Goal: Transaction & Acquisition: Purchase product/service

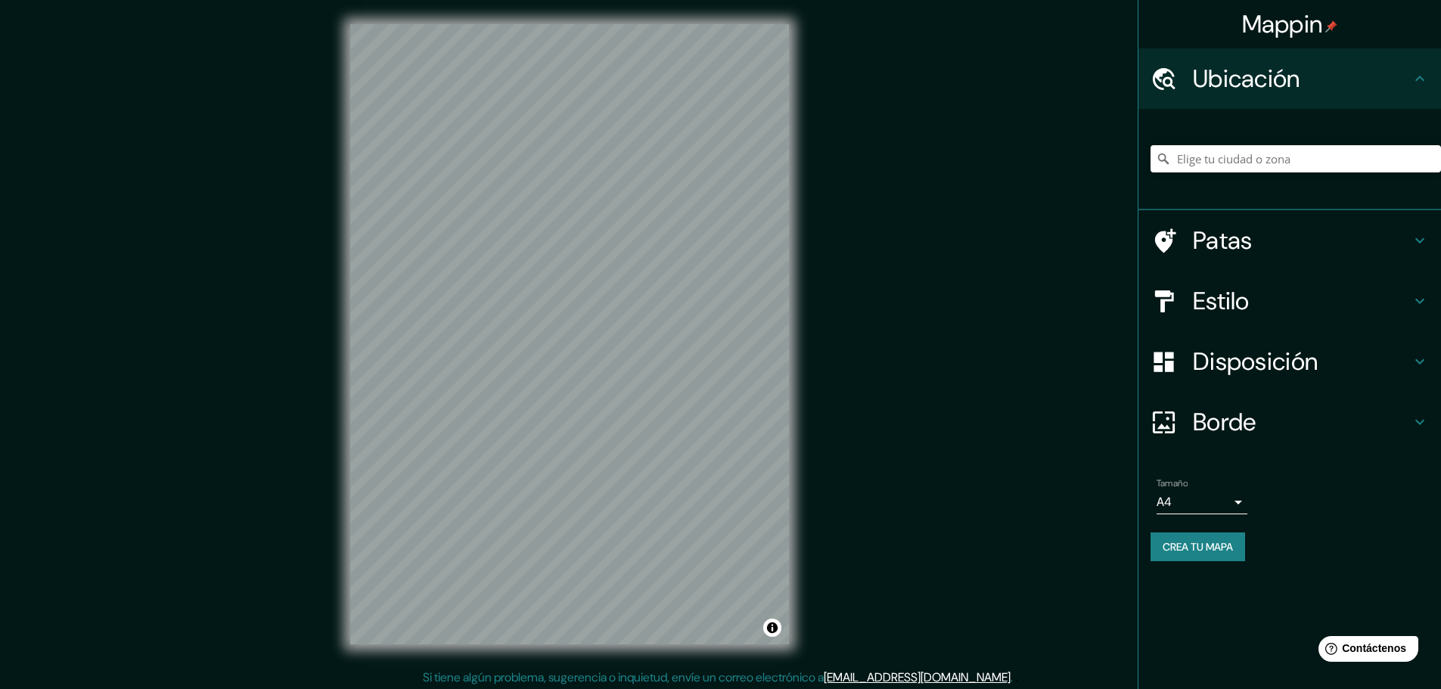
click at [798, 442] on div "© Mapbox © OpenStreetMap Mejorar este mapa" at bounding box center [569, 334] width 487 height 669
click at [802, 408] on div "© Mapbox © OpenStreetMap Mejorar este mapa" at bounding box center [569, 334] width 487 height 669
click at [1228, 306] on font "Estilo" at bounding box center [1221, 301] width 57 height 32
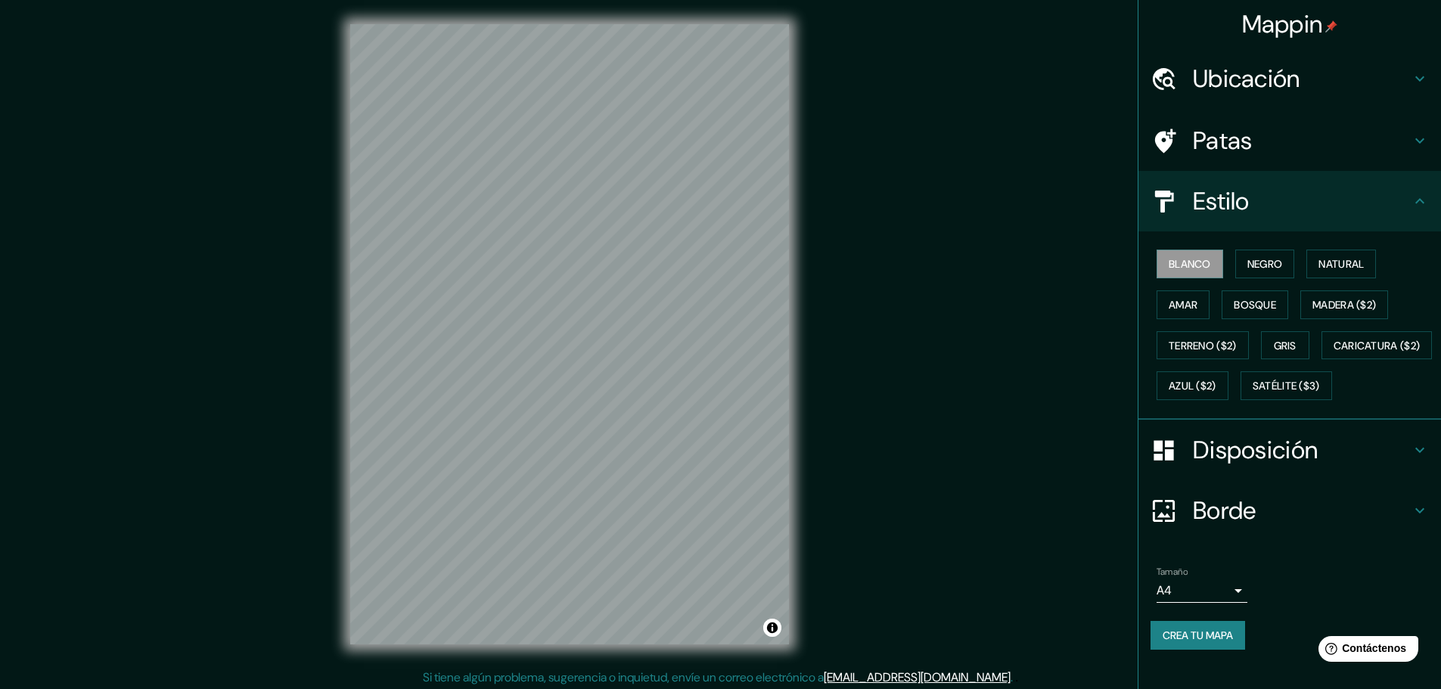
click at [1225, 466] on font "Disposición" at bounding box center [1255, 450] width 125 height 32
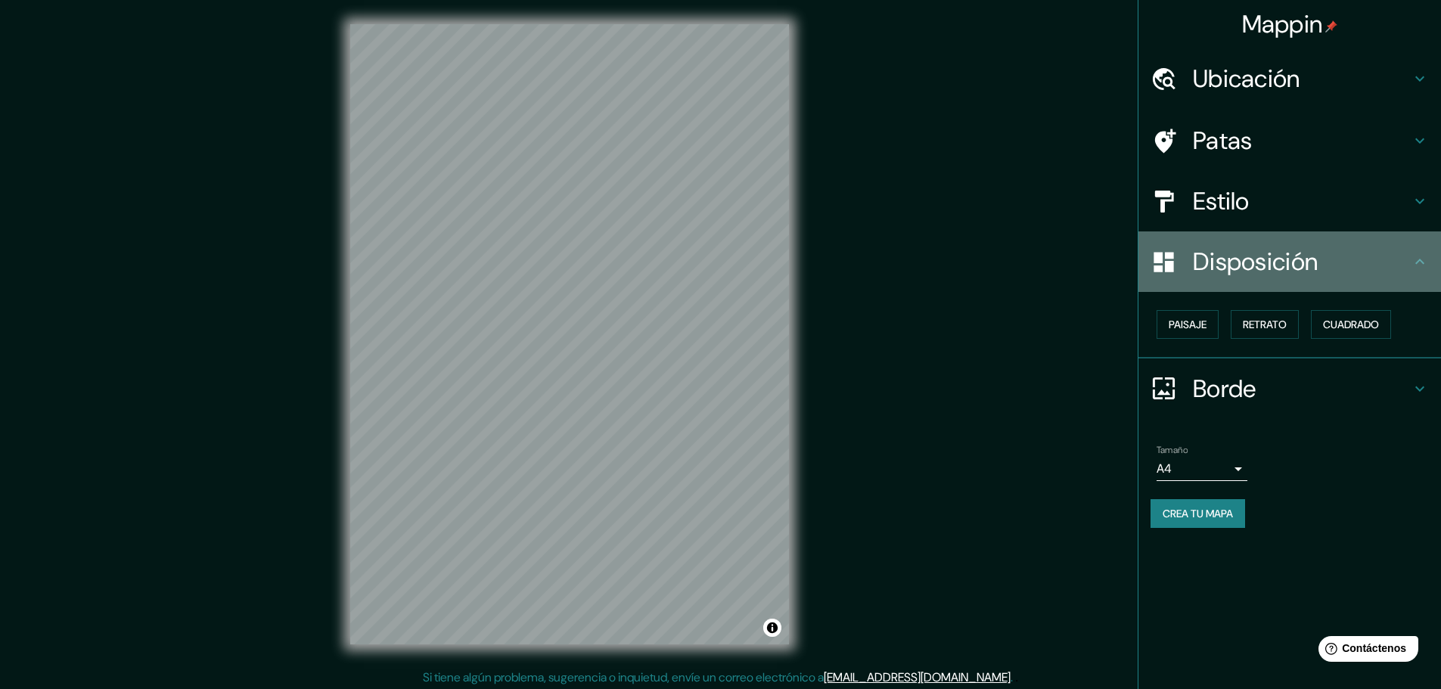
click at [1231, 257] on font "Disposición" at bounding box center [1255, 262] width 125 height 32
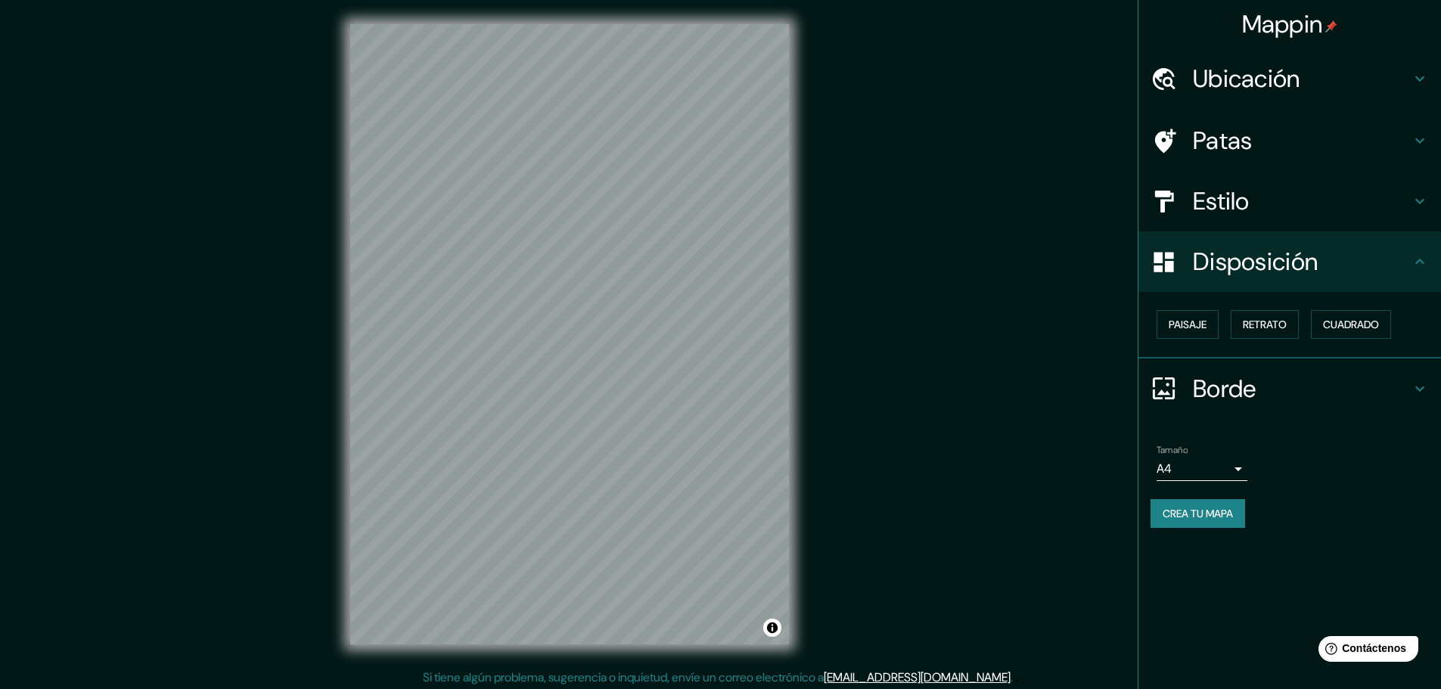
click at [1235, 206] on font "Estilo" at bounding box center [1221, 201] width 57 height 32
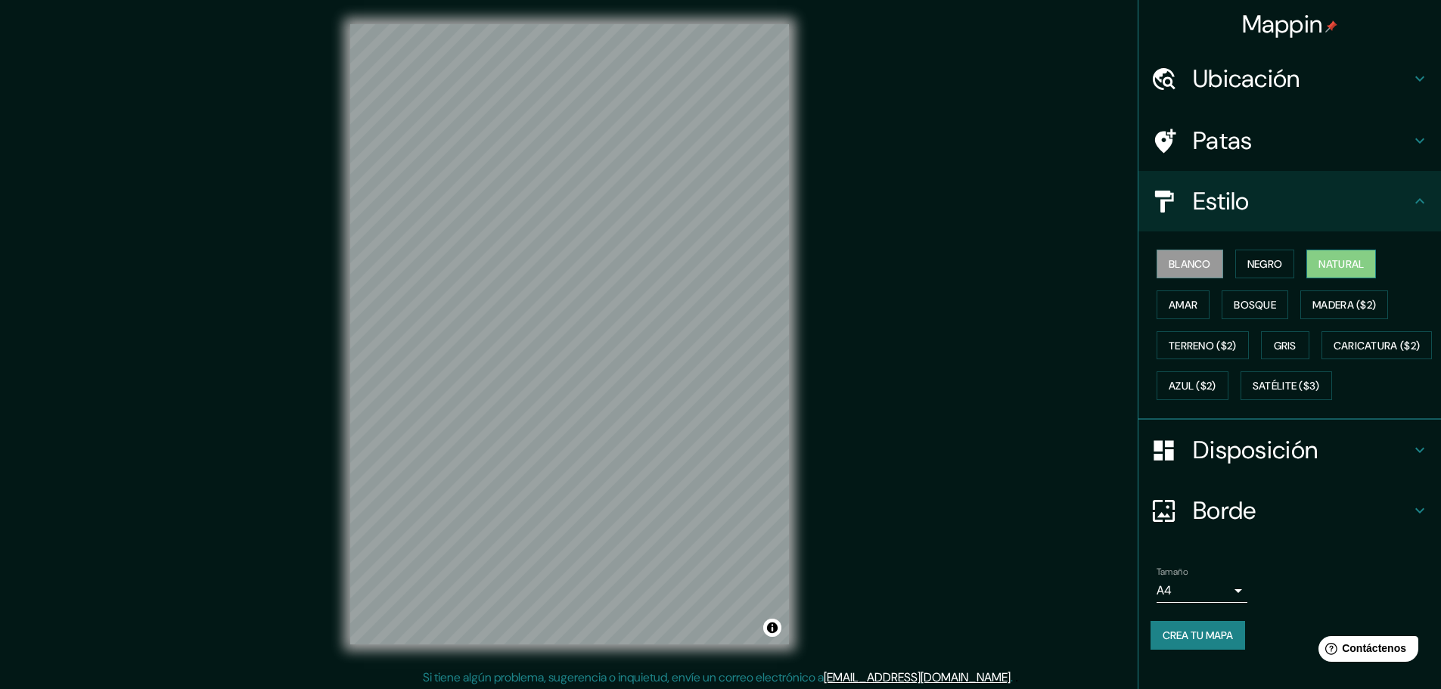
click at [1321, 266] on font "Natural" at bounding box center [1340, 264] width 45 height 14
click at [1253, 393] on font "Satélite ($3)" at bounding box center [1286, 387] width 67 height 14
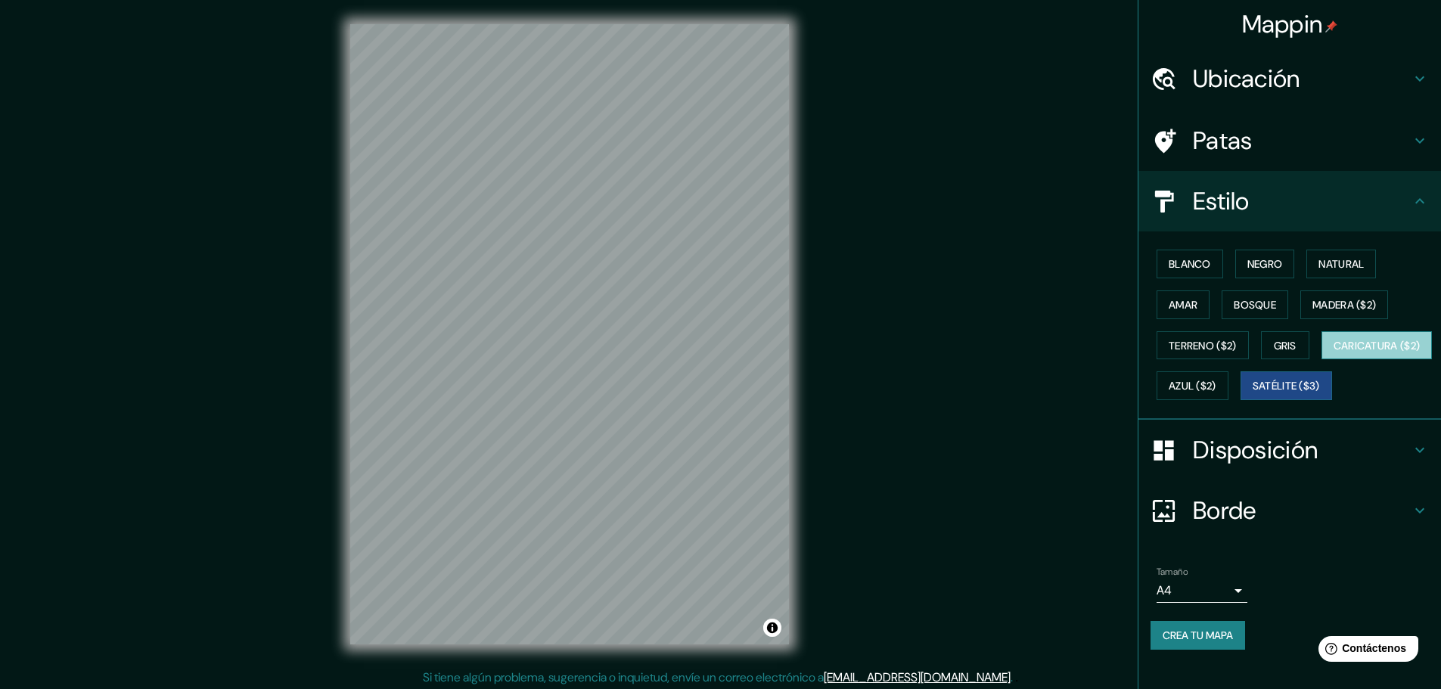
click at [1333, 352] on font "Caricatura ($2)" at bounding box center [1376, 346] width 87 height 14
click at [1216, 387] on font "Azul ($2)" at bounding box center [1193, 387] width 48 height 14
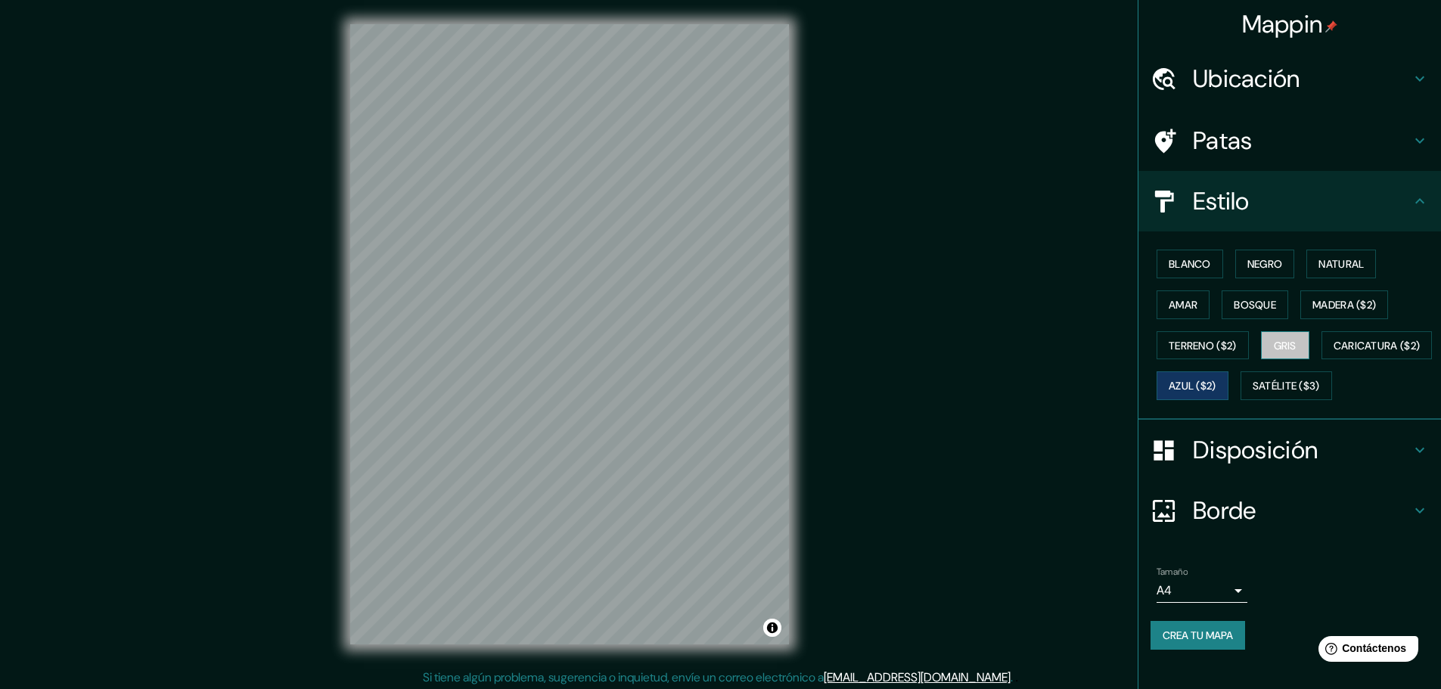
click at [1274, 348] on font "Gris" at bounding box center [1285, 346] width 23 height 14
click at [1196, 345] on font "Terreno ($2)" at bounding box center [1203, 346] width 68 height 14
click at [1312, 308] on font "Madera ($2)" at bounding box center [1344, 305] width 64 height 14
click at [1234, 304] on font "Bosque" at bounding box center [1255, 305] width 42 height 14
click at [1173, 307] on font "Amar" at bounding box center [1183, 305] width 29 height 14
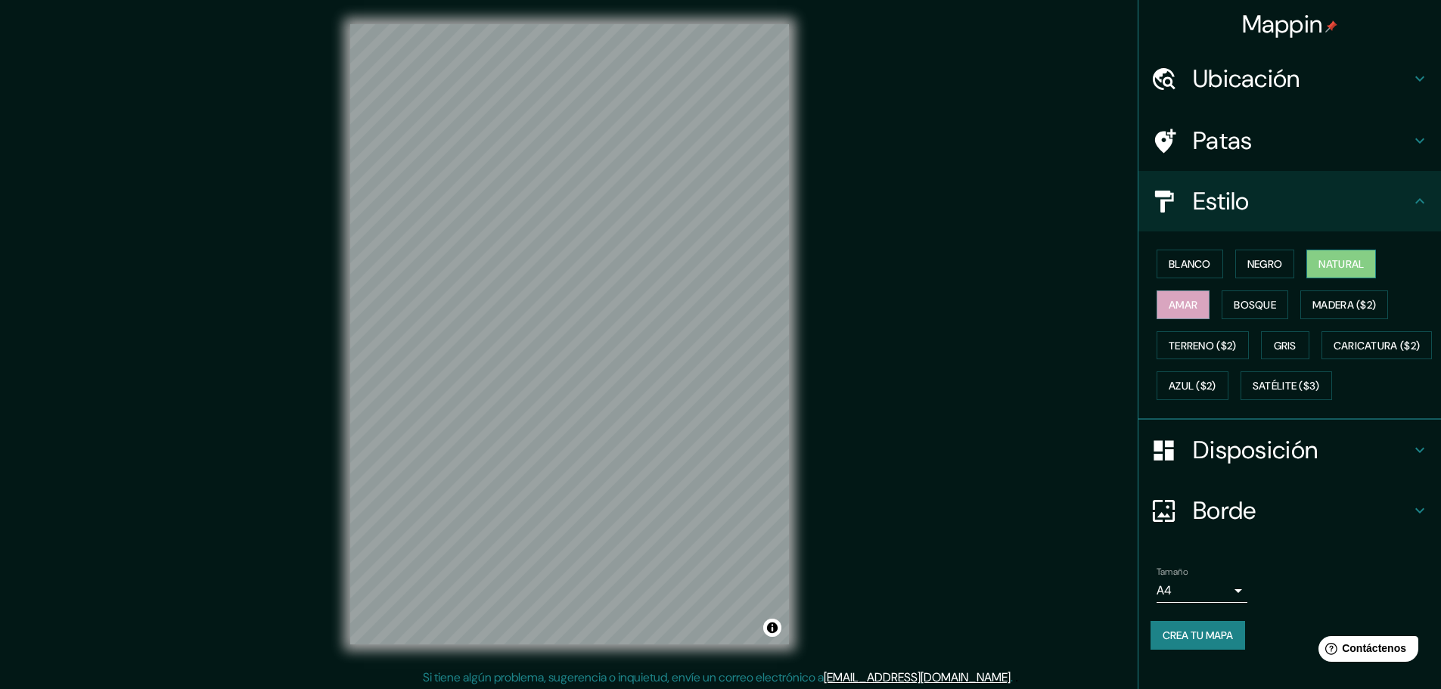
click at [1340, 272] on font "Natural" at bounding box center [1340, 264] width 45 height 20
click at [1250, 269] on font "Negro" at bounding box center [1265, 264] width 36 height 14
click at [1150, 256] on div "Blanco Negro Natural Amar Bosque Madera ($2) Terreno ($2) Gris Caricatura ($2) …" at bounding box center [1295, 325] width 290 height 163
click at [1156, 255] on button "Blanco" at bounding box center [1189, 264] width 67 height 29
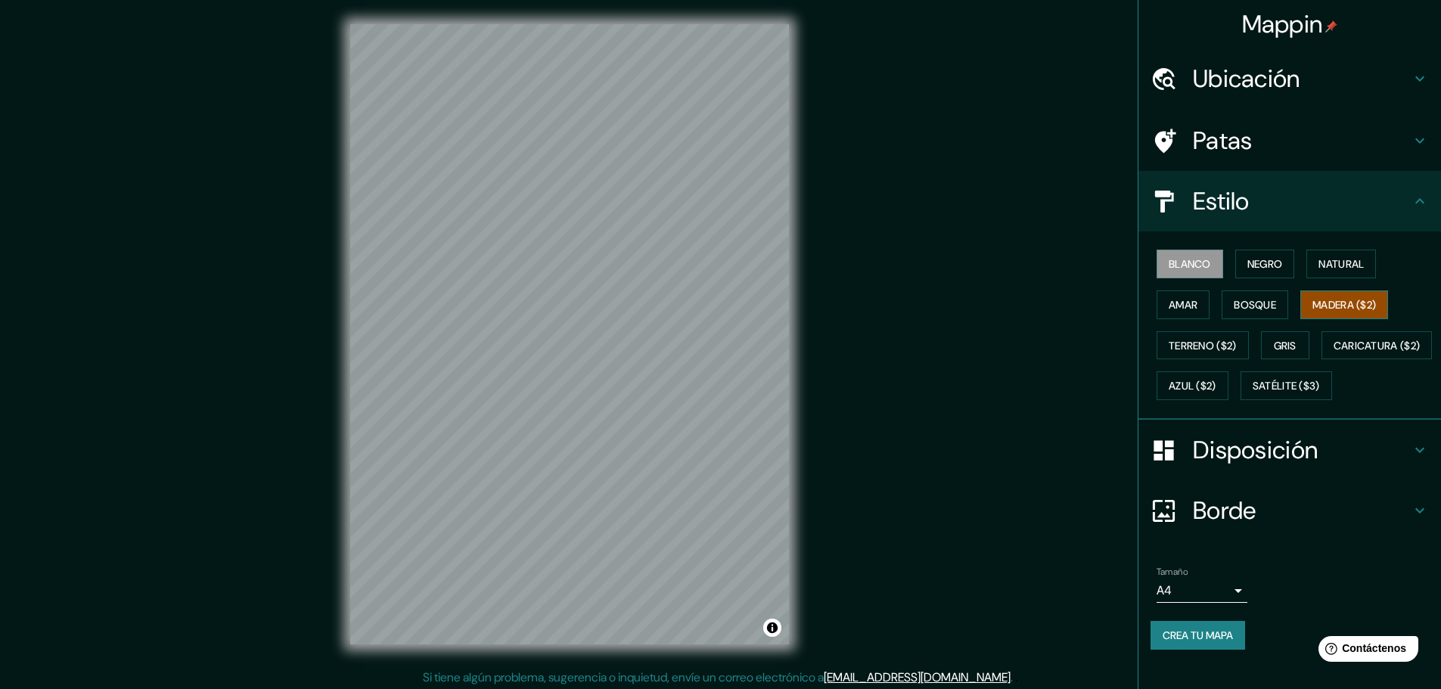
click at [1324, 301] on font "Madera ($2)" at bounding box center [1344, 305] width 64 height 14
click at [1191, 270] on font "Blanco" at bounding box center [1190, 264] width 42 height 14
click at [1324, 306] on font "Madera ($2)" at bounding box center [1344, 305] width 64 height 14
click at [1177, 269] on font "Blanco" at bounding box center [1190, 264] width 42 height 14
click at [1349, 266] on font "Natural" at bounding box center [1340, 264] width 45 height 14
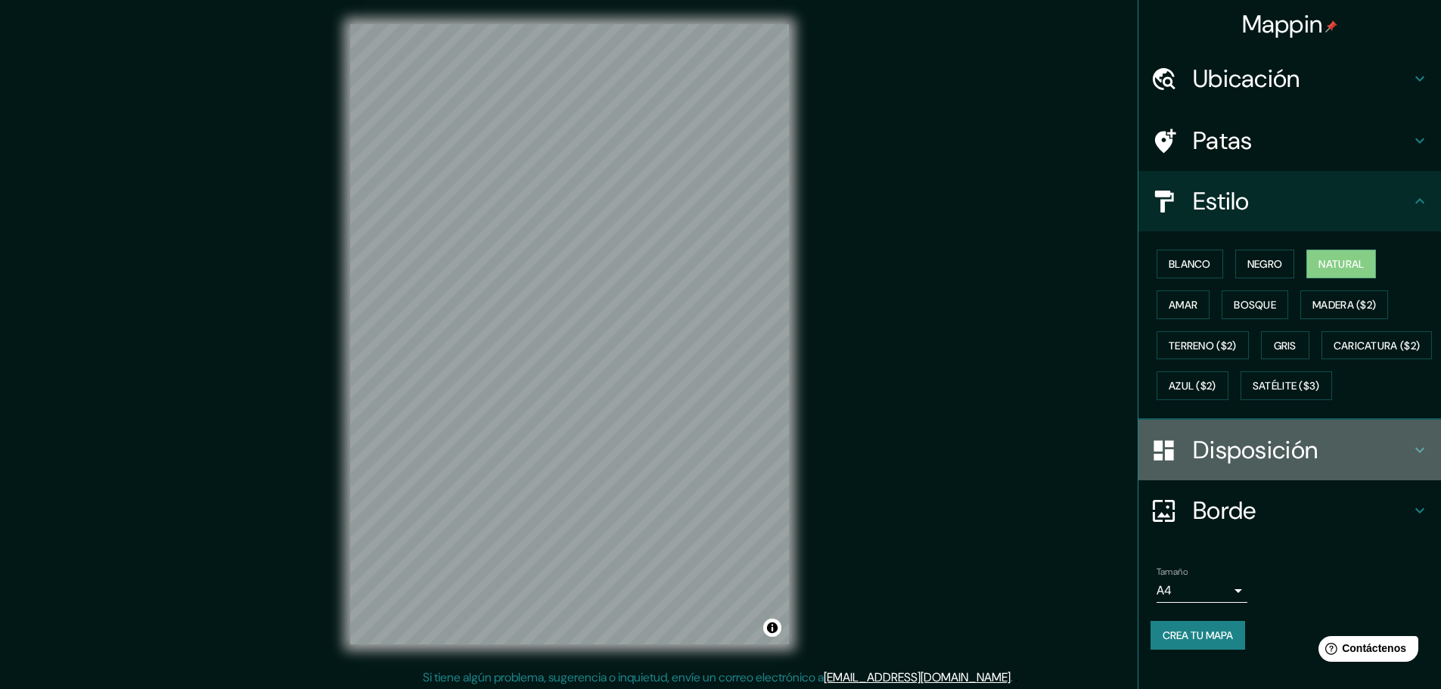
click at [1290, 466] on font "Disposición" at bounding box center [1255, 450] width 125 height 32
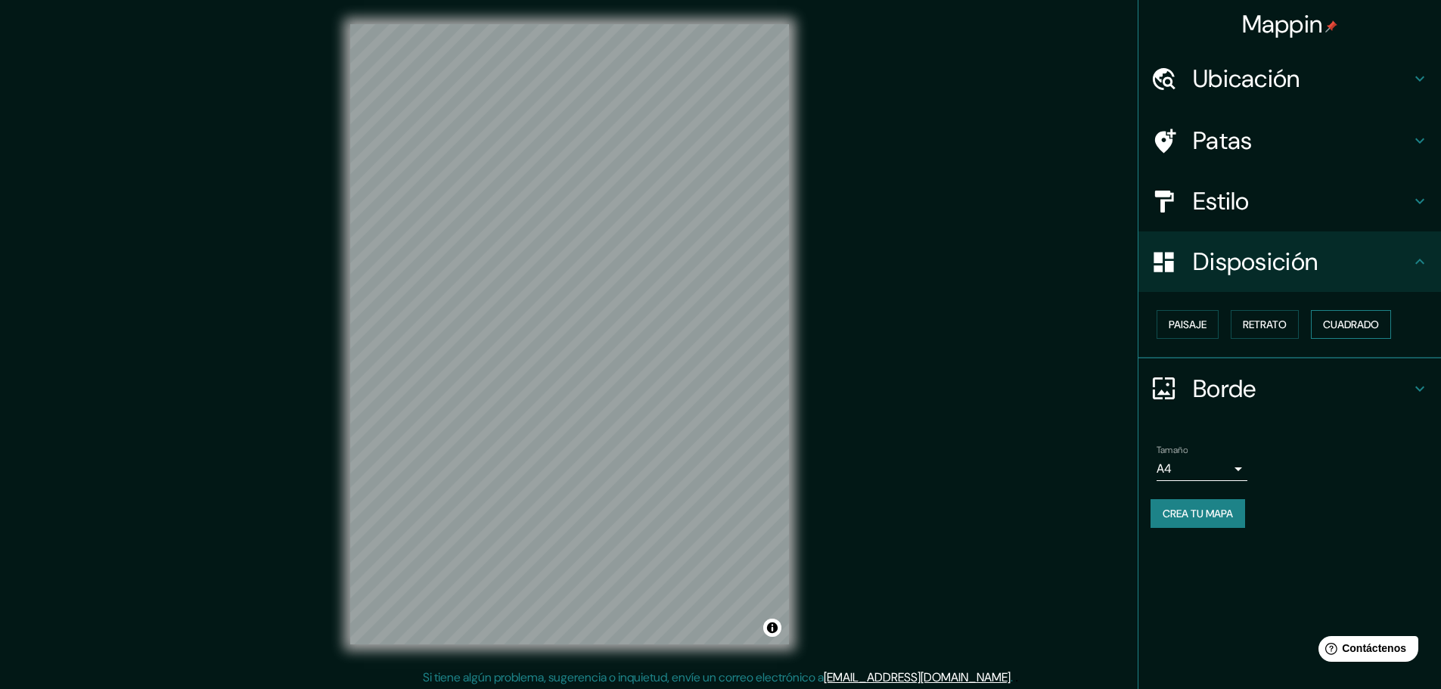
click at [1339, 331] on font "Cuadrado" at bounding box center [1351, 325] width 56 height 14
